Goal: Information Seeking & Learning: Learn about a topic

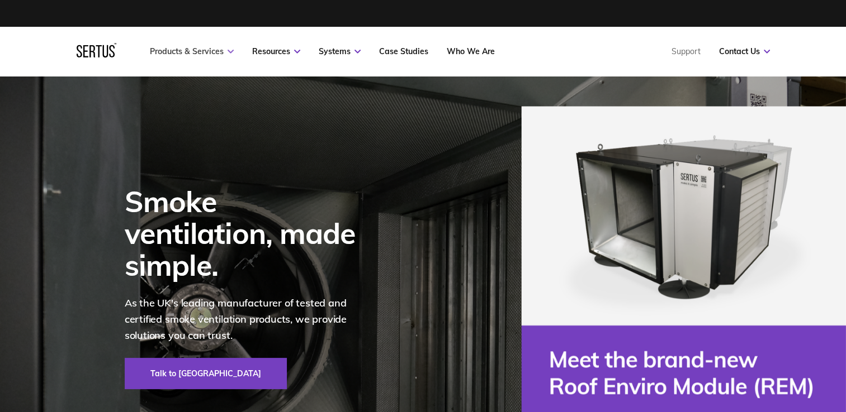
drag, startPoint x: 197, startPoint y: 64, endPoint x: 199, endPoint y: 53, distance: 11.3
click at [197, 64] on nav "Products & Services Resources Systems Case Studies Who We Are Support Contact U…" at bounding box center [423, 51] width 693 height 49
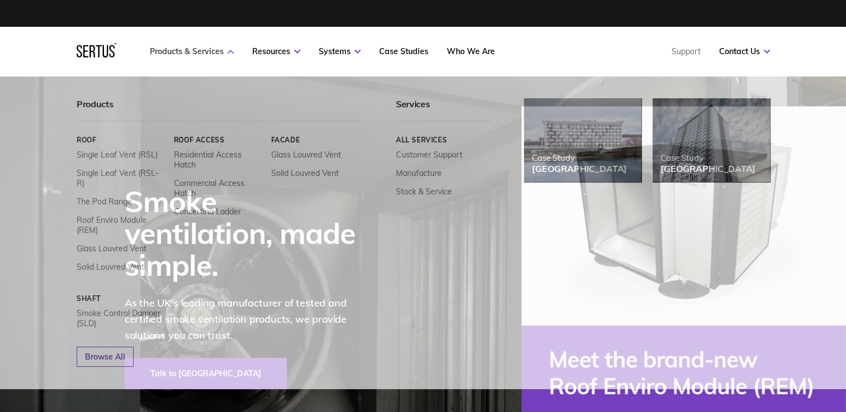
click at [201, 50] on link "Products & Services" at bounding box center [192, 51] width 84 height 10
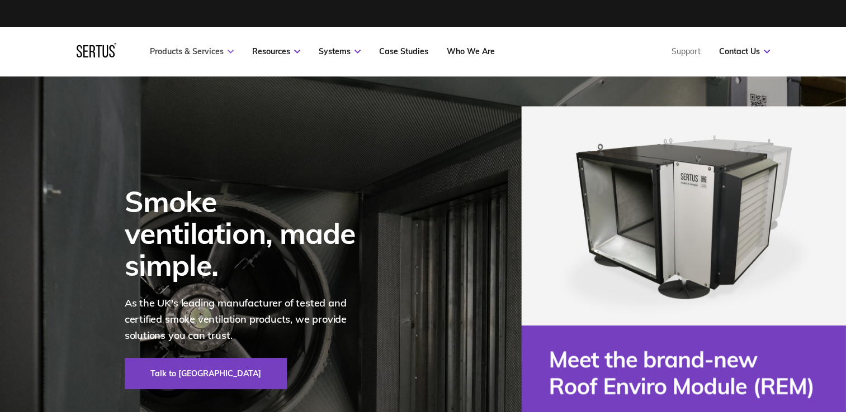
click at [201, 50] on link "Products & Services" at bounding box center [192, 51] width 84 height 10
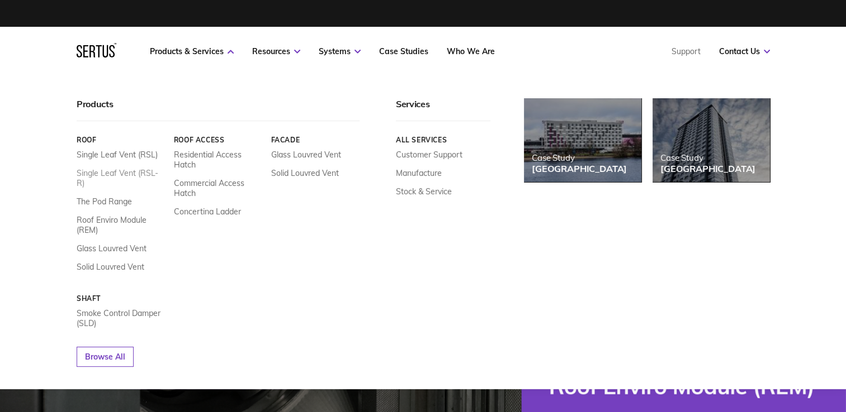
click at [103, 174] on link "Single Leaf Vent (RSL-R)" at bounding box center [121, 178] width 89 height 20
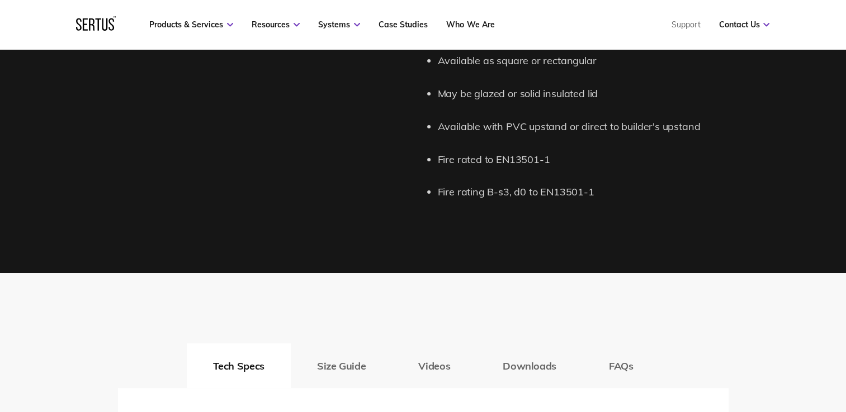
scroll to position [1509, 0]
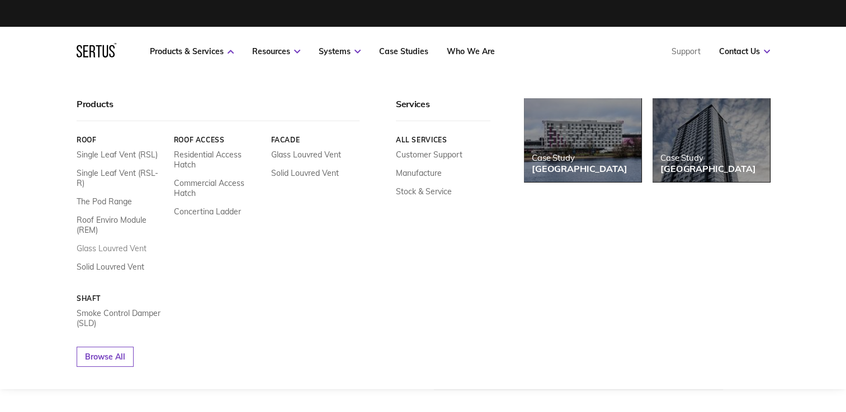
click at [106, 244] on link "Glass Louvred Vent" at bounding box center [112, 249] width 70 height 10
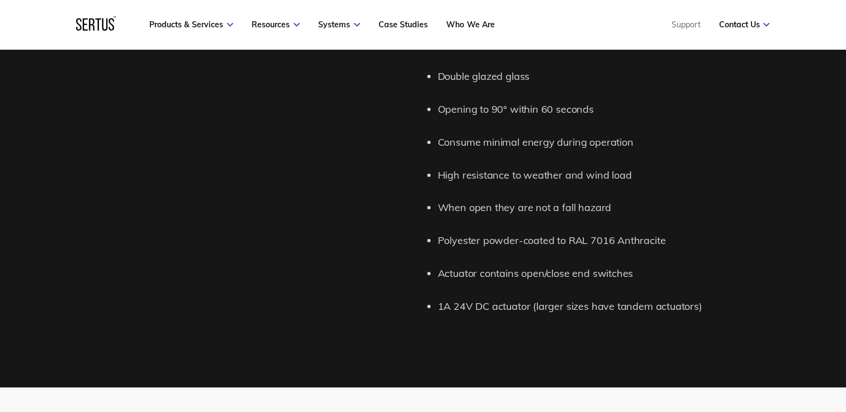
scroll to position [1341, 0]
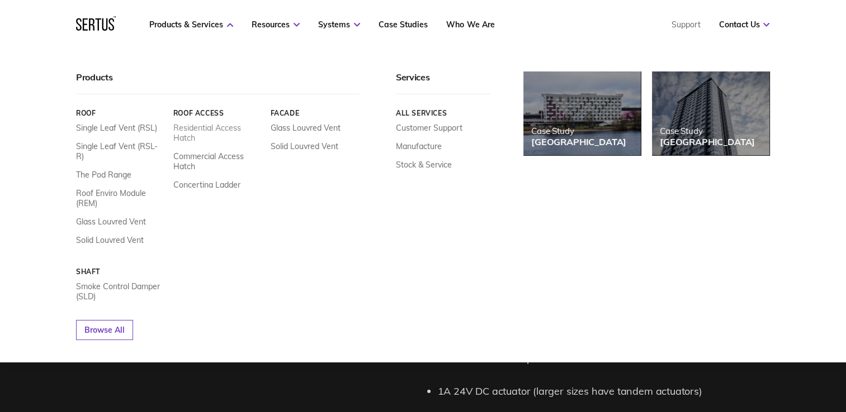
click at [224, 128] on link "Residential Access Hatch" at bounding box center [217, 133] width 89 height 20
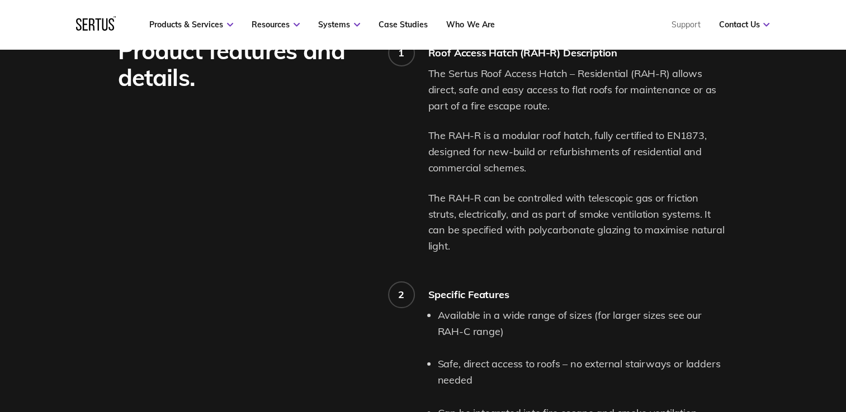
scroll to position [894, 0]
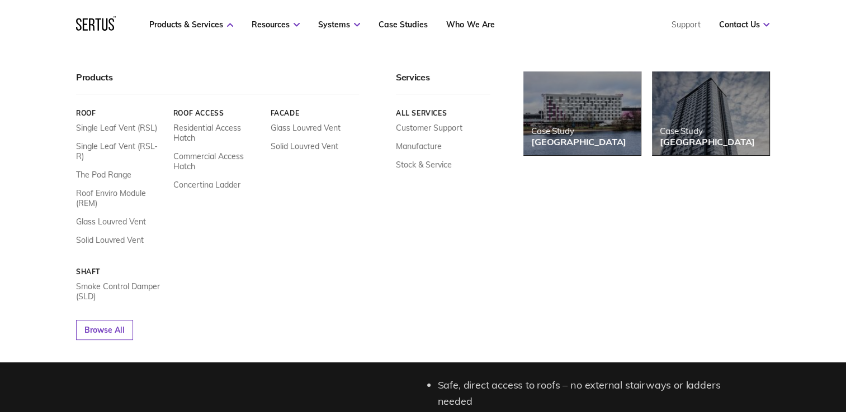
click at [89, 113] on link "Roof" at bounding box center [120, 113] width 89 height 8
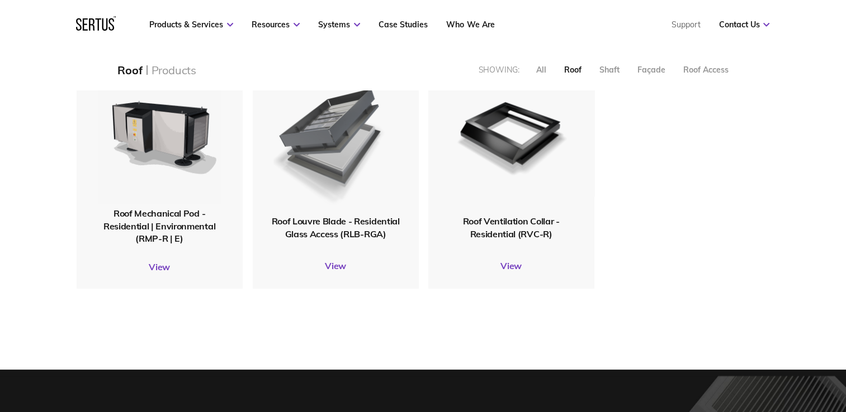
scroll to position [950, 0]
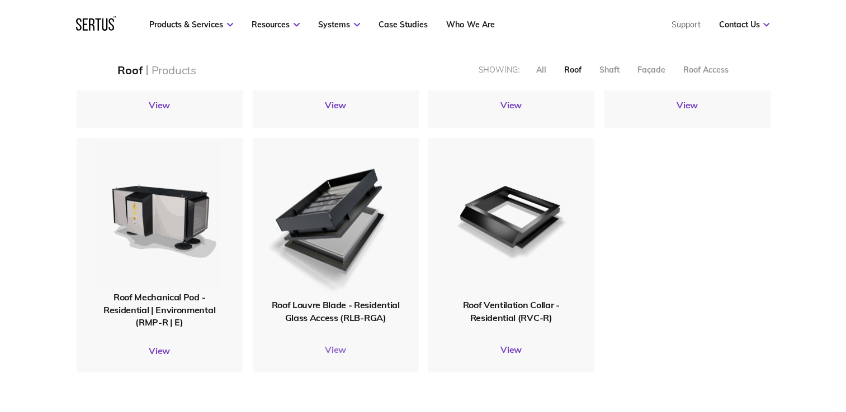
click at [338, 353] on link "View" at bounding box center [336, 349] width 166 height 11
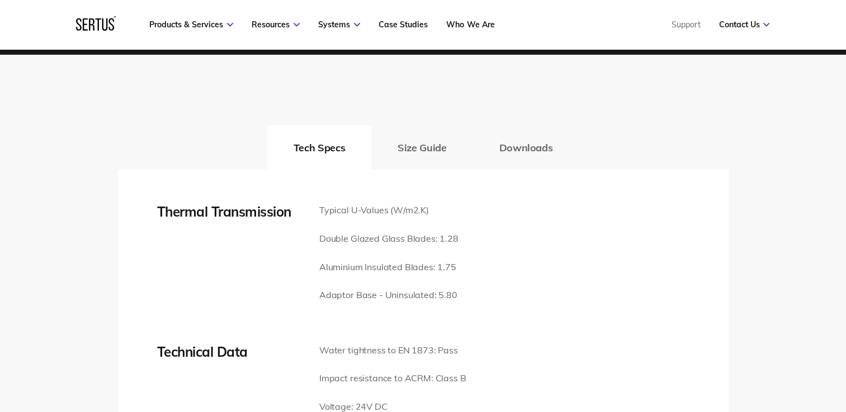
scroll to position [1844, 0]
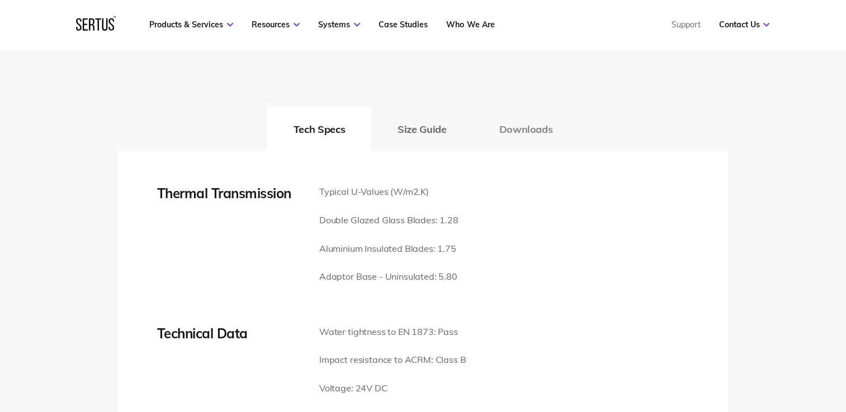
click at [510, 126] on button "Downloads" at bounding box center [526, 129] width 106 height 45
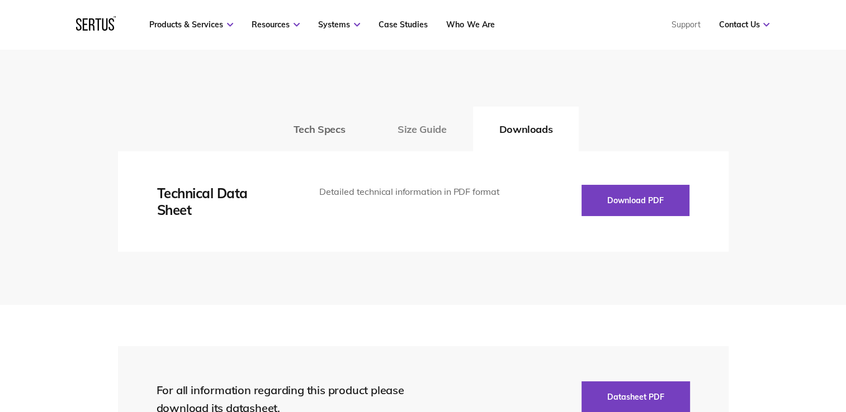
click at [415, 120] on button "Size Guide" at bounding box center [421, 129] width 101 height 45
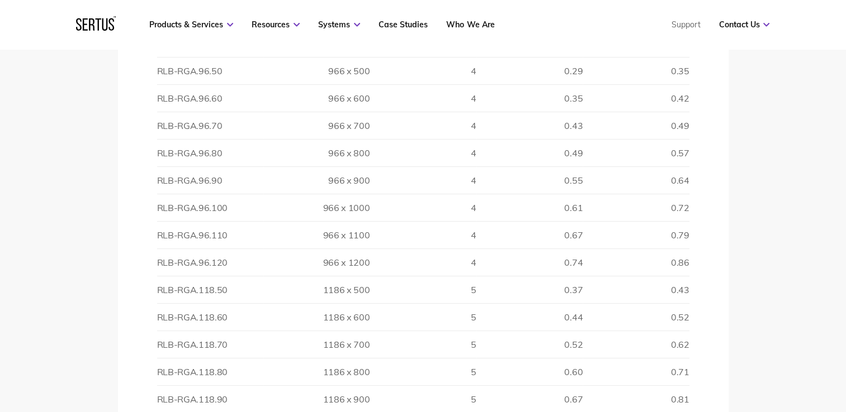
scroll to position [2235, 0]
